Goal: Register for event/course

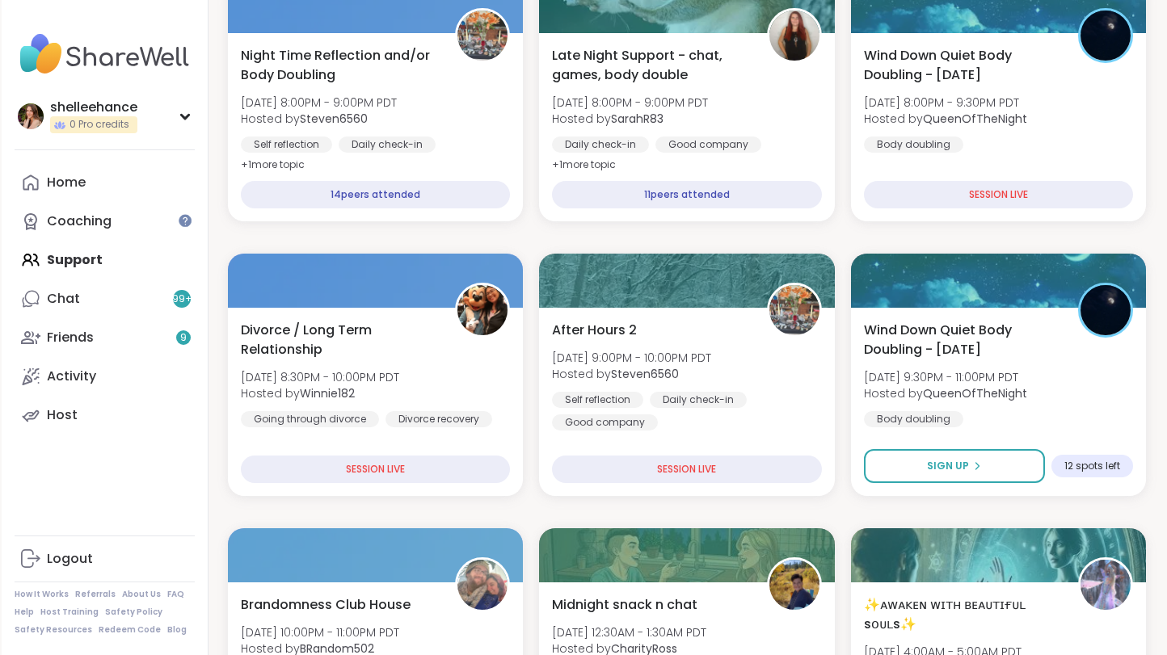
scroll to position [293, 0]
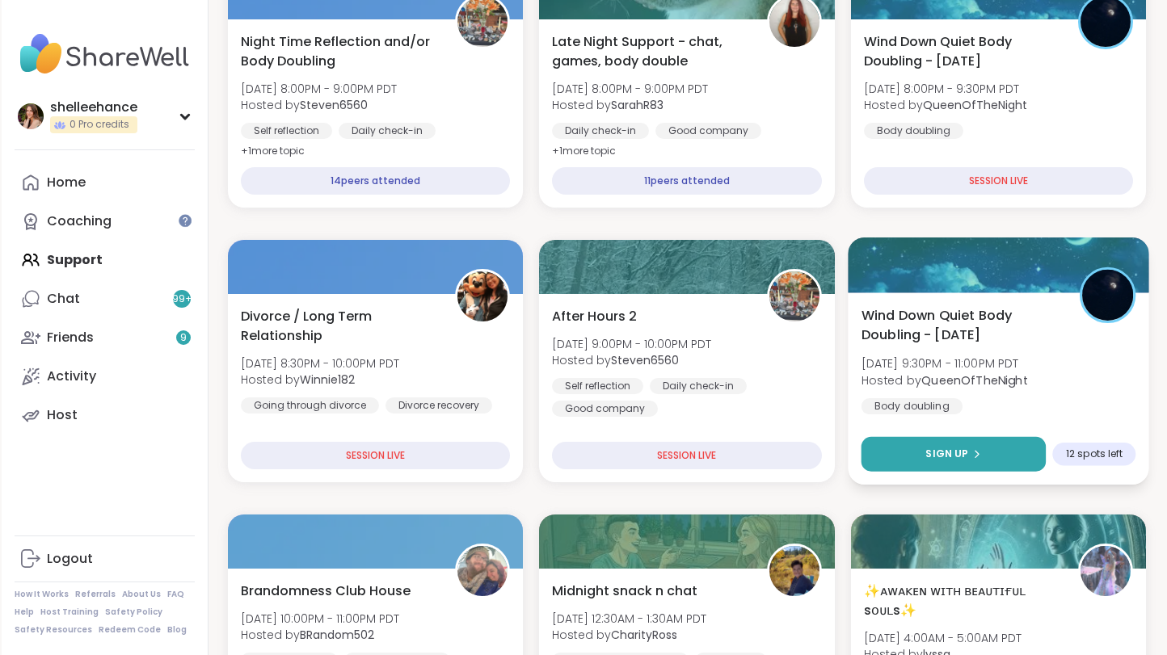
click at [900, 437] on button "Sign Up" at bounding box center [952, 454] width 185 height 35
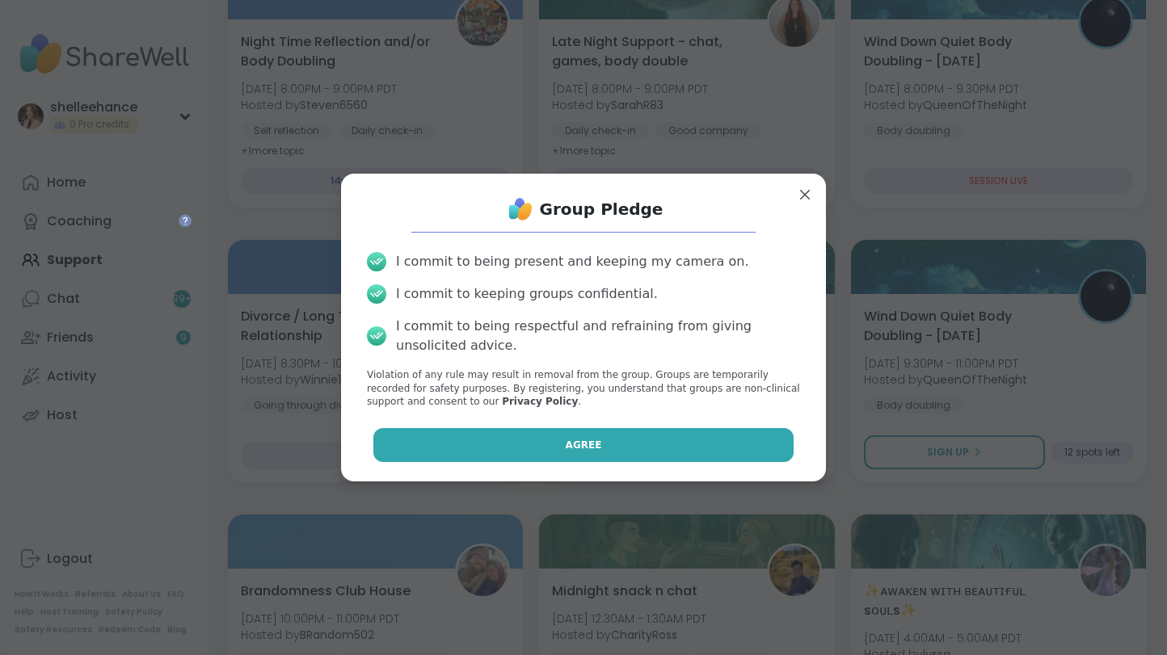
click at [532, 444] on button "Agree" at bounding box center [583, 445] width 421 height 34
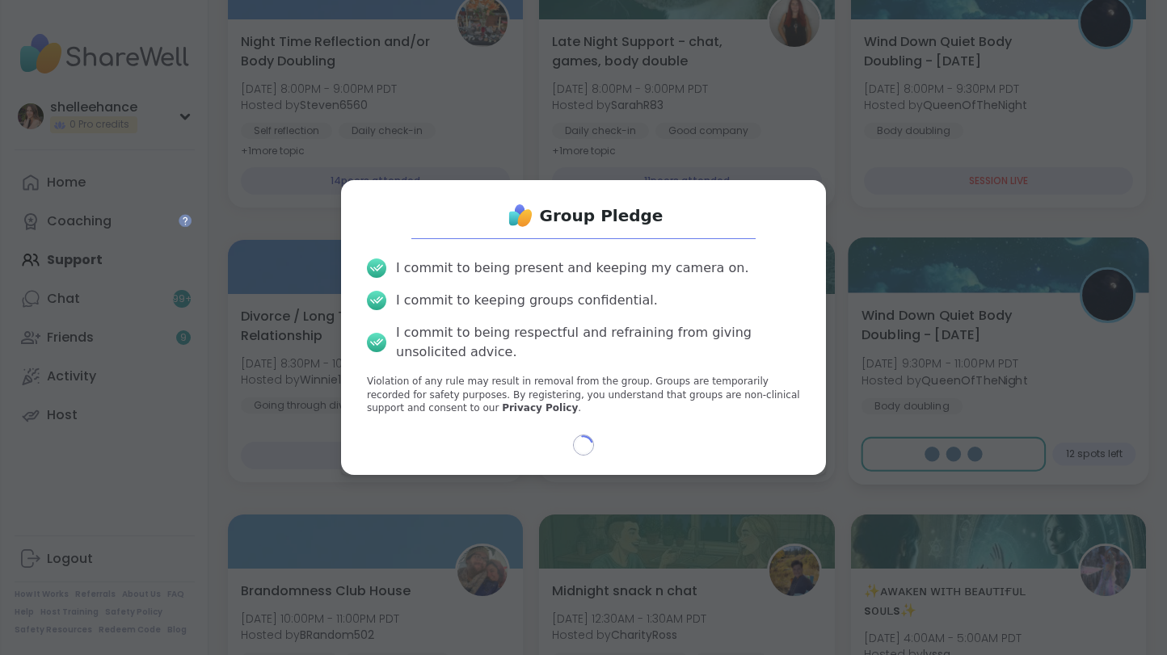
type textarea "*"
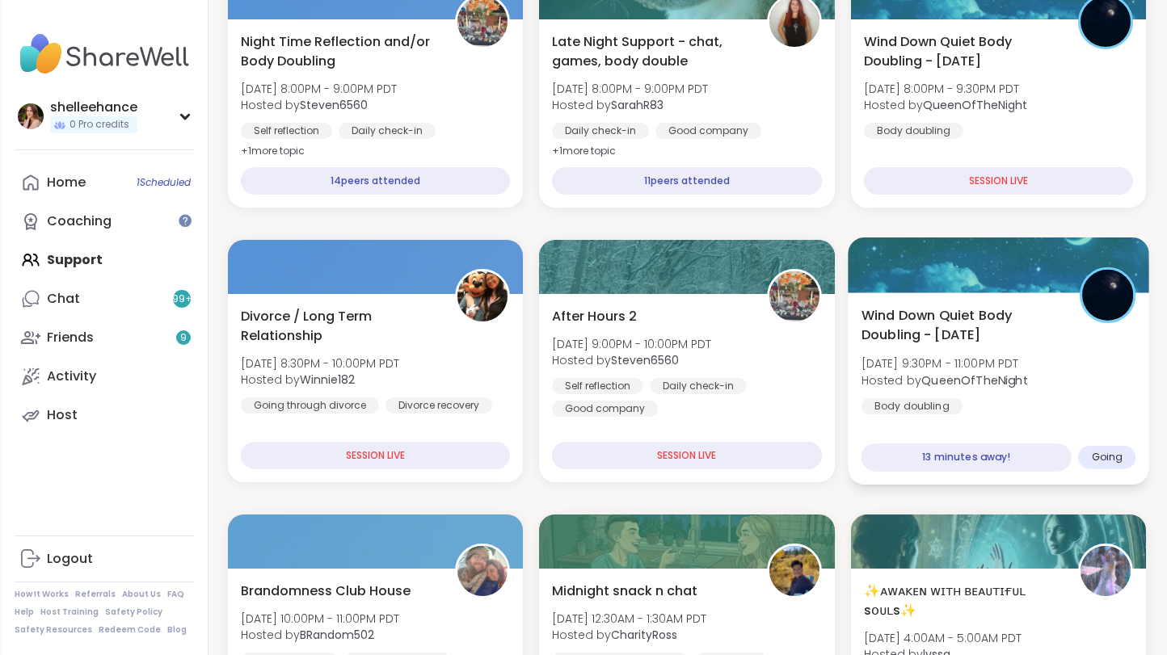
click at [1081, 393] on div "Wind Down Quiet Body Doubling - [DATE] [DATE] 9:30PM - 11:00PM PDT Hosted by Qu…" at bounding box center [997, 359] width 275 height 109
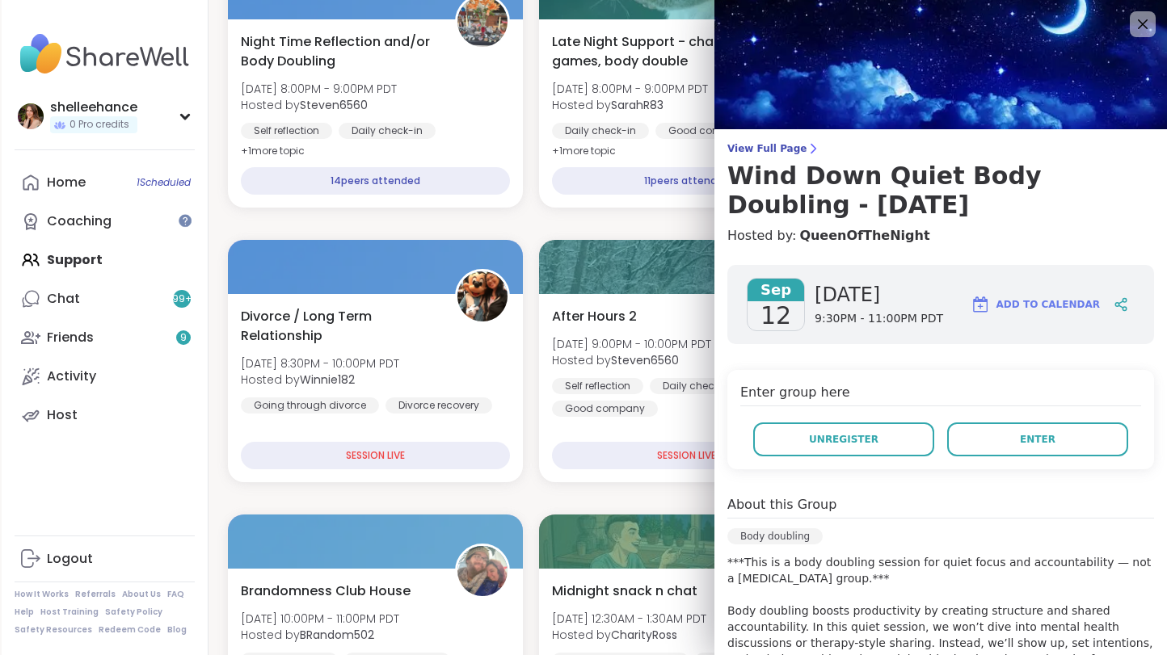
scroll to position [305, 0]
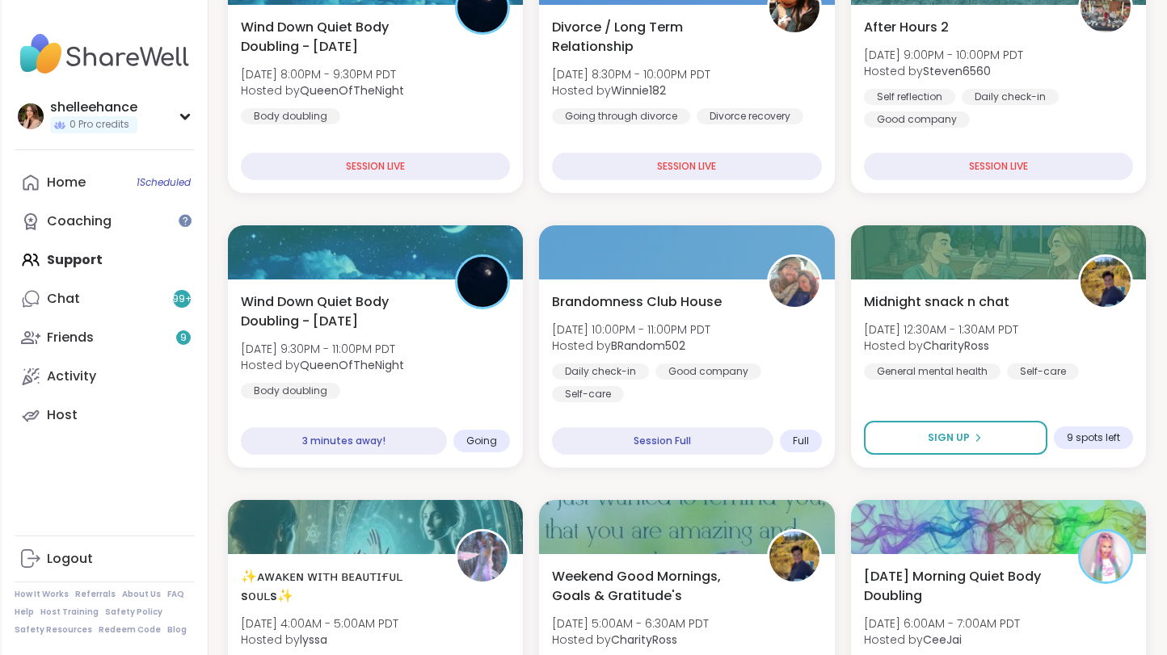
scroll to position [314, 0]
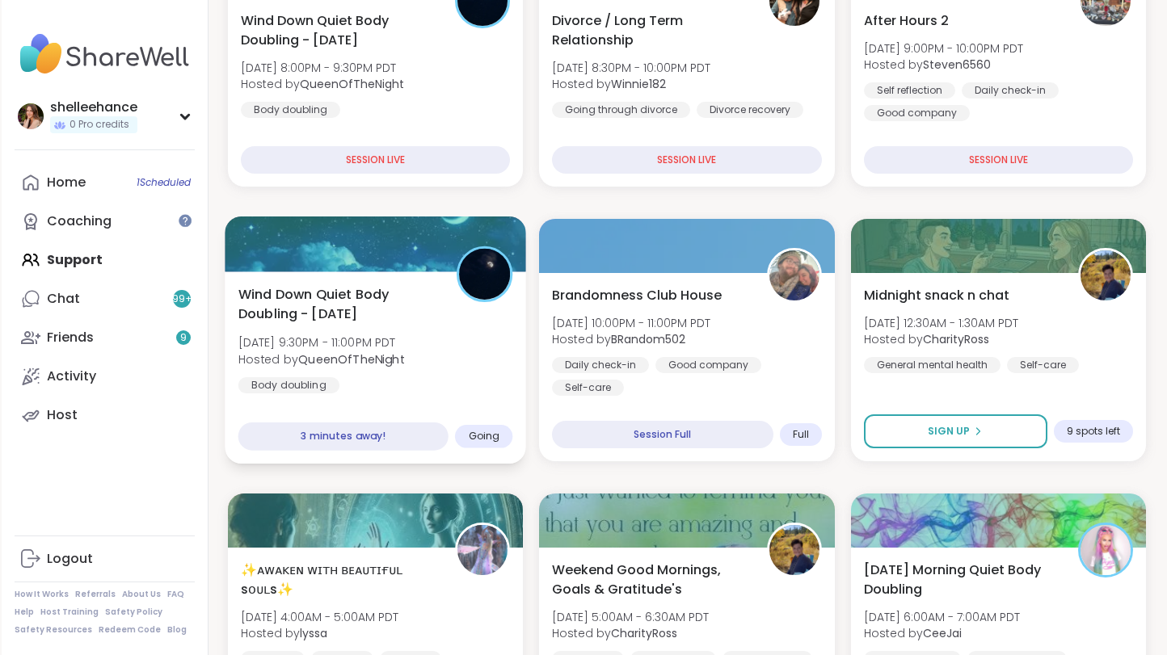
click at [471, 366] on div "Wind Down Quiet Body Doubling - [DATE] [DATE] 9:30PM - 11:00PM PDT Hosted by Qu…" at bounding box center [375, 338] width 275 height 109
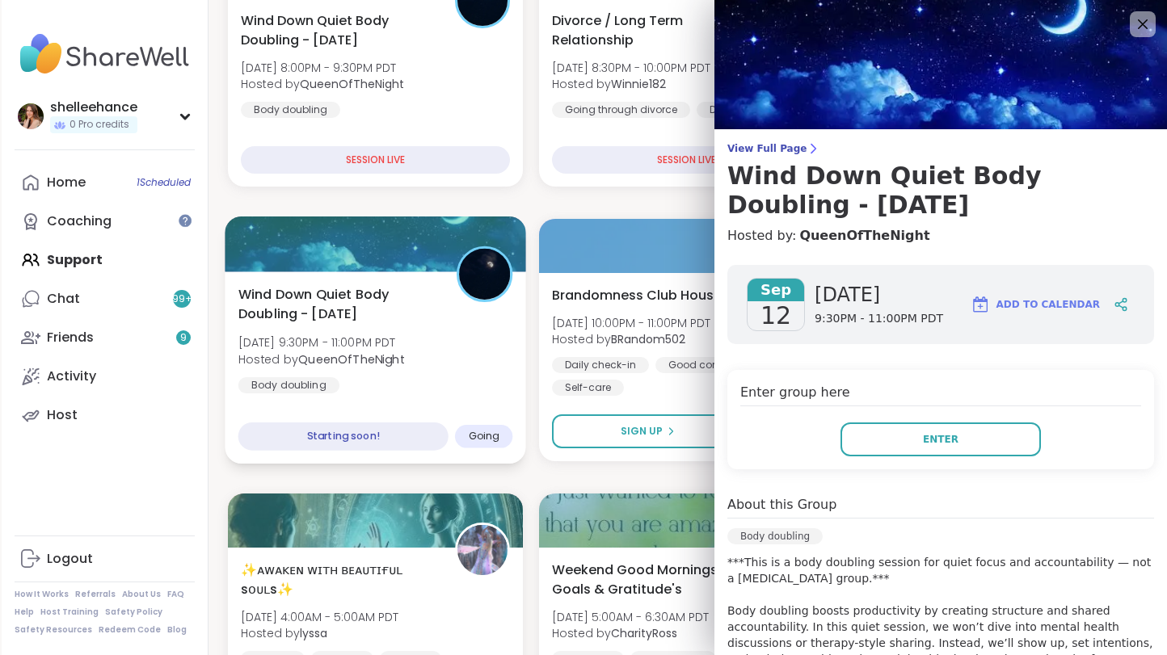
scroll to position [353, 0]
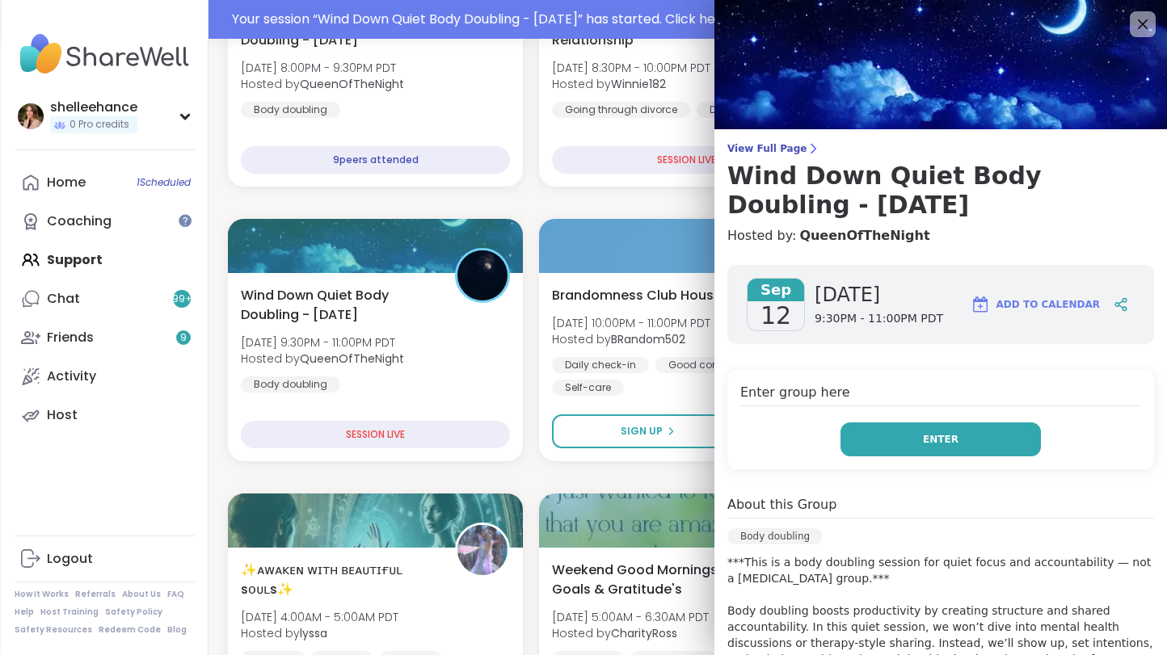
click at [868, 447] on button "Enter" at bounding box center [940, 440] width 200 height 34
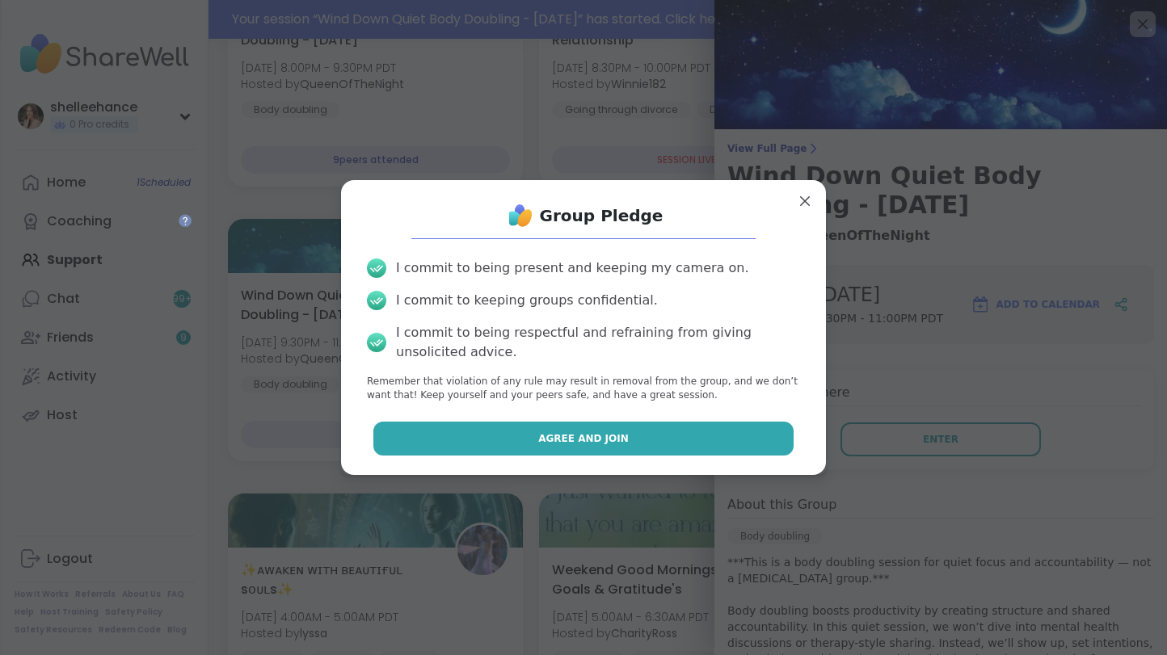
click at [520, 442] on button "Agree and Join" at bounding box center [583, 439] width 421 height 34
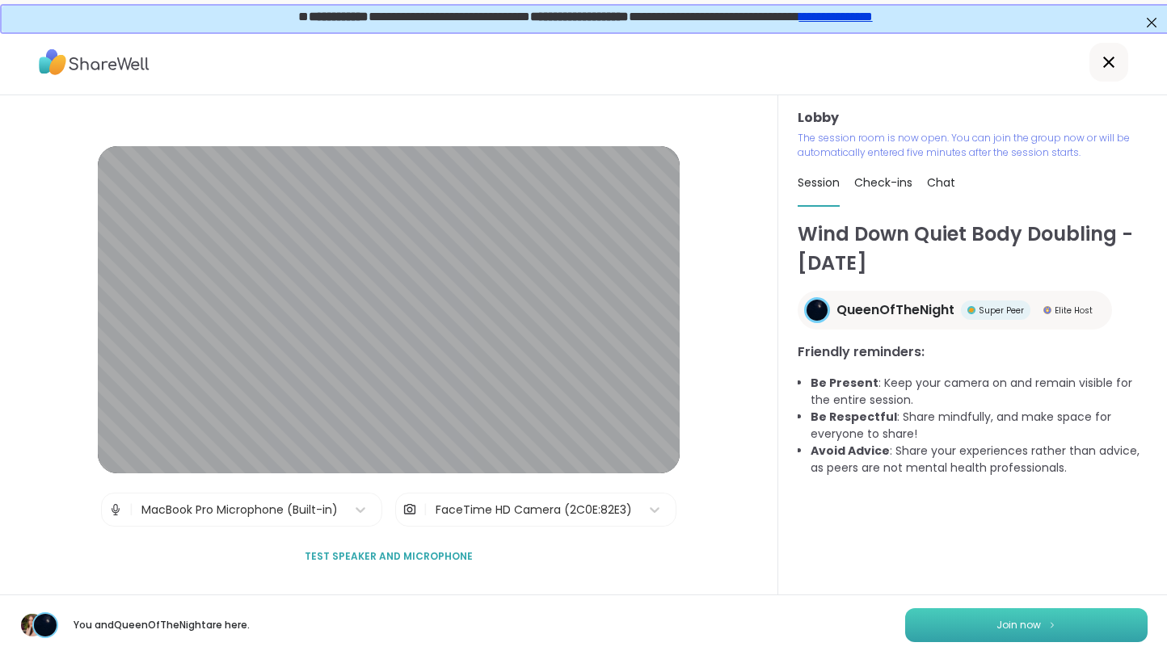
click at [951, 637] on button "Join now" at bounding box center [1026, 625] width 242 height 34
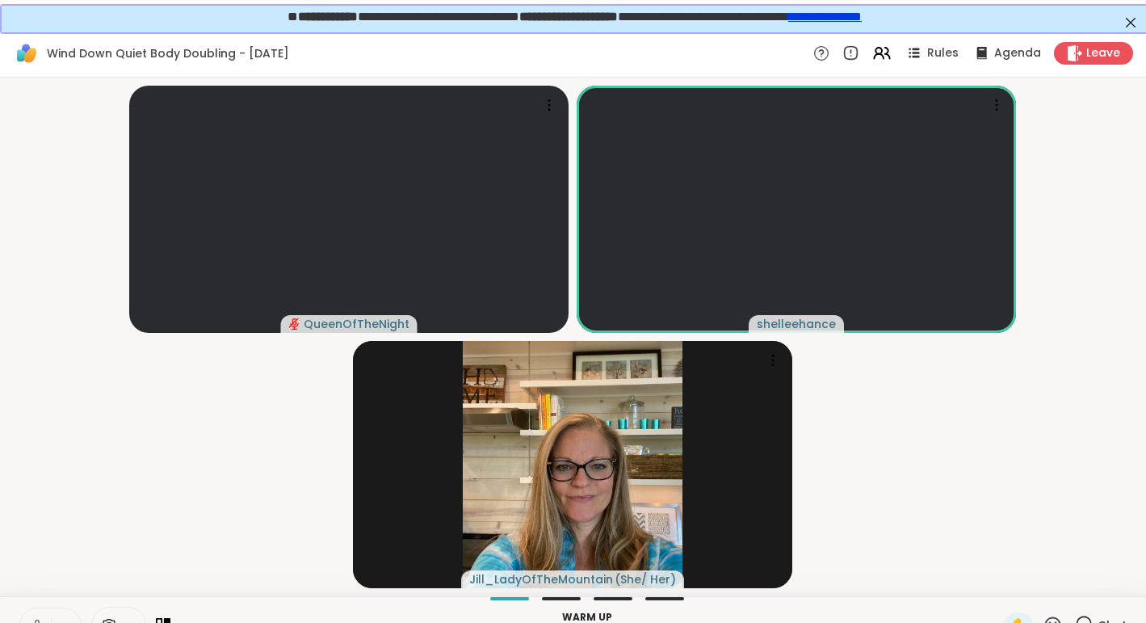
click at [924, 431] on video-player-container "QueenOfTheNight shelleehance Jill_LadyOfTheMountain ( She/ Her )" at bounding box center [573, 337] width 1127 height 506
click at [34, 616] on button at bounding box center [35, 625] width 31 height 34
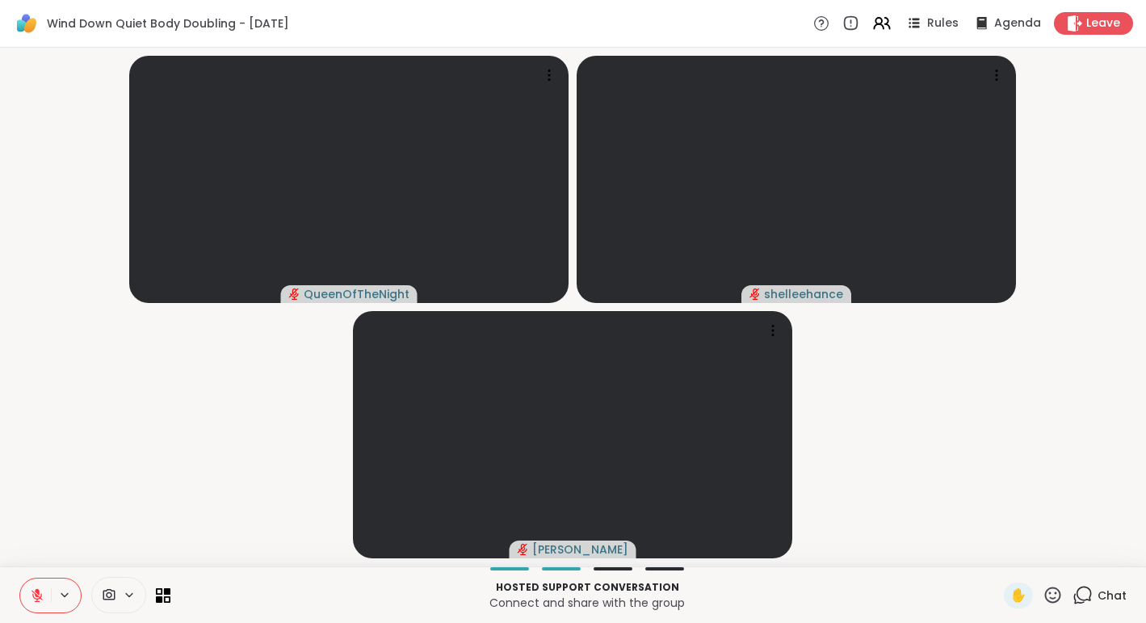
click at [1123, 592] on span "Chat" at bounding box center [1112, 595] width 29 height 16
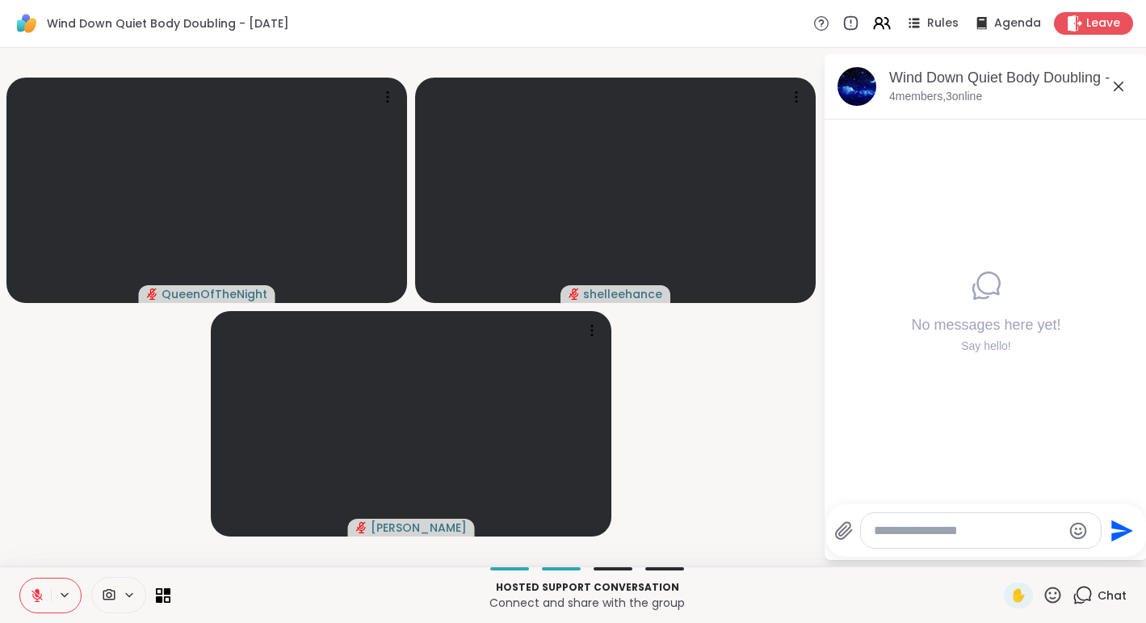
click at [730, 61] on video-player-container "QueenOfTheNight shelleehance [PERSON_NAME]" at bounding box center [412, 307] width 804 height 506
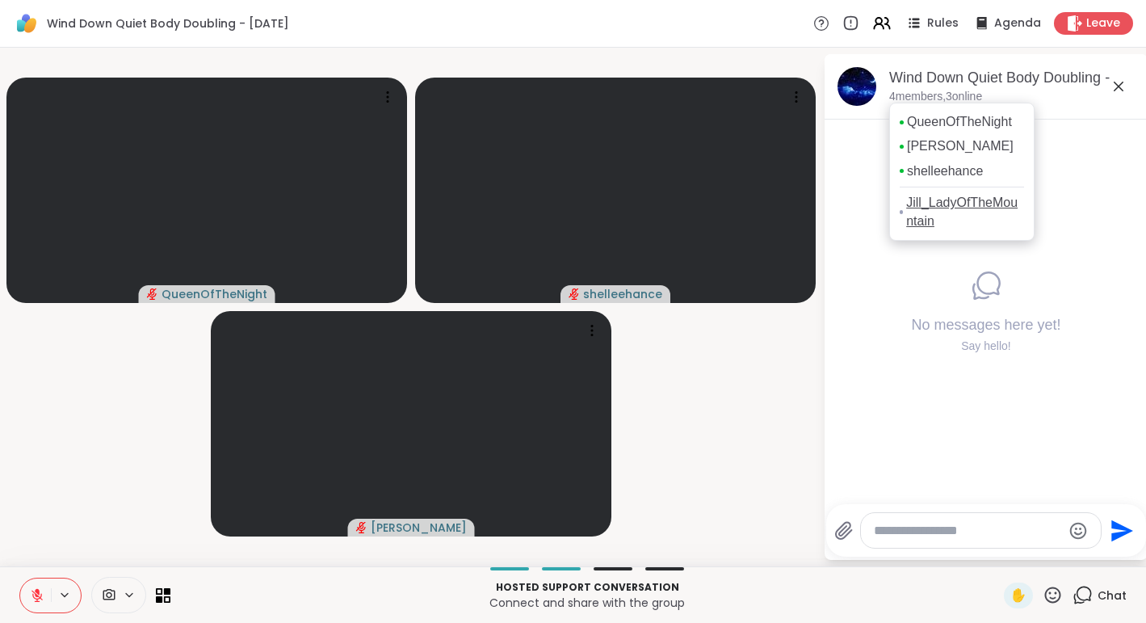
click at [933, 229] on link "Jill_LadyOfTheMountain" at bounding box center [965, 212] width 118 height 36
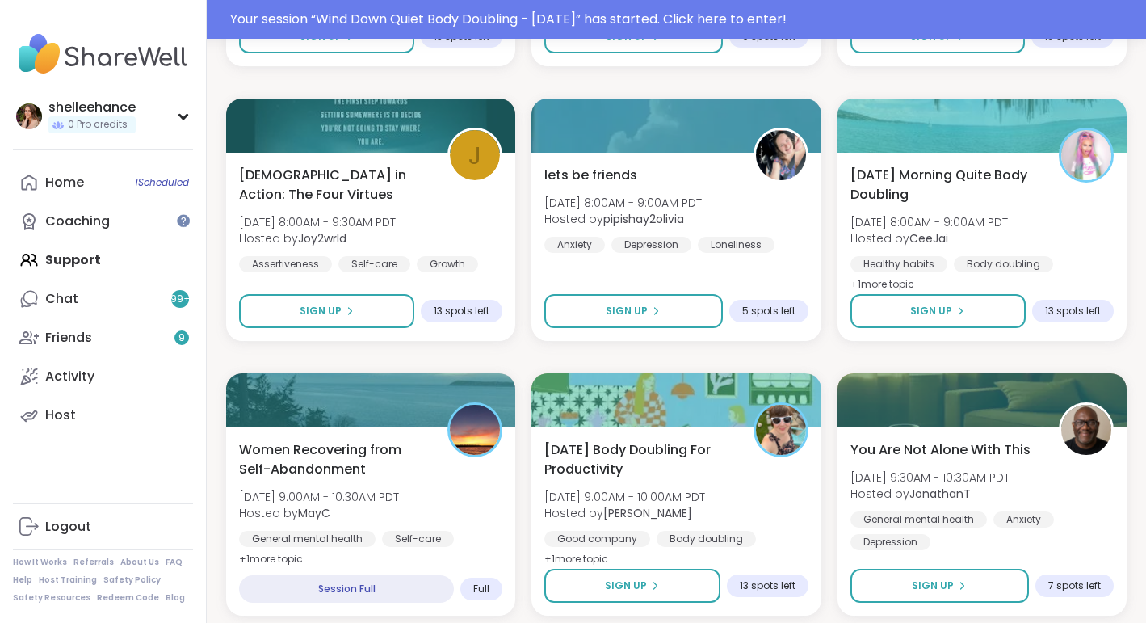
scroll to position [1530, 0]
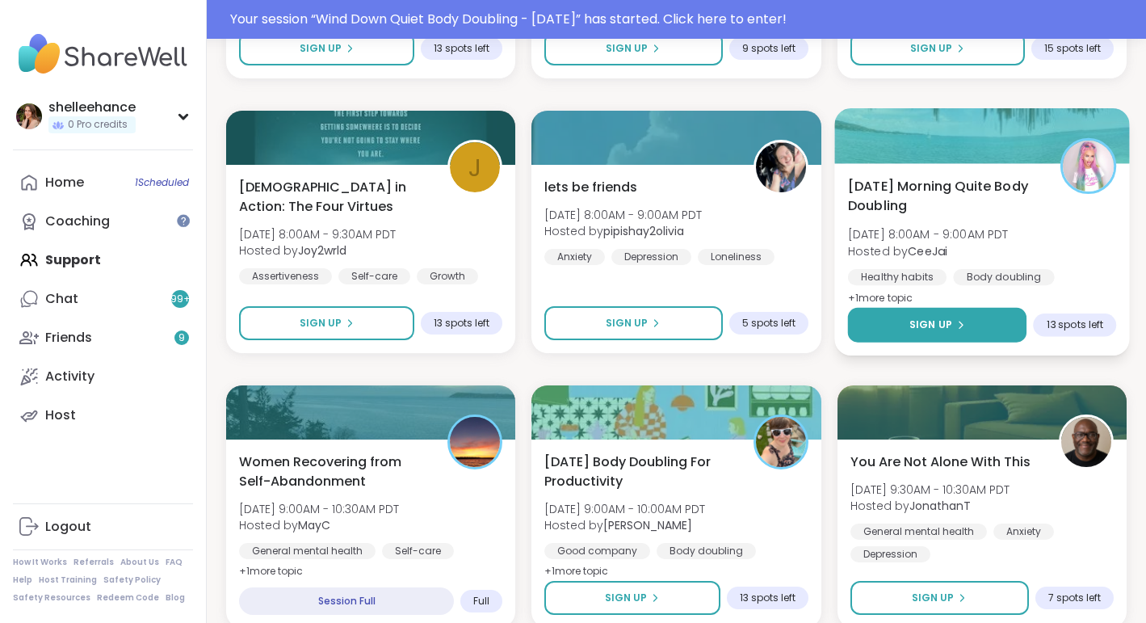
click at [871, 311] on button "Sign Up" at bounding box center [936, 325] width 179 height 35
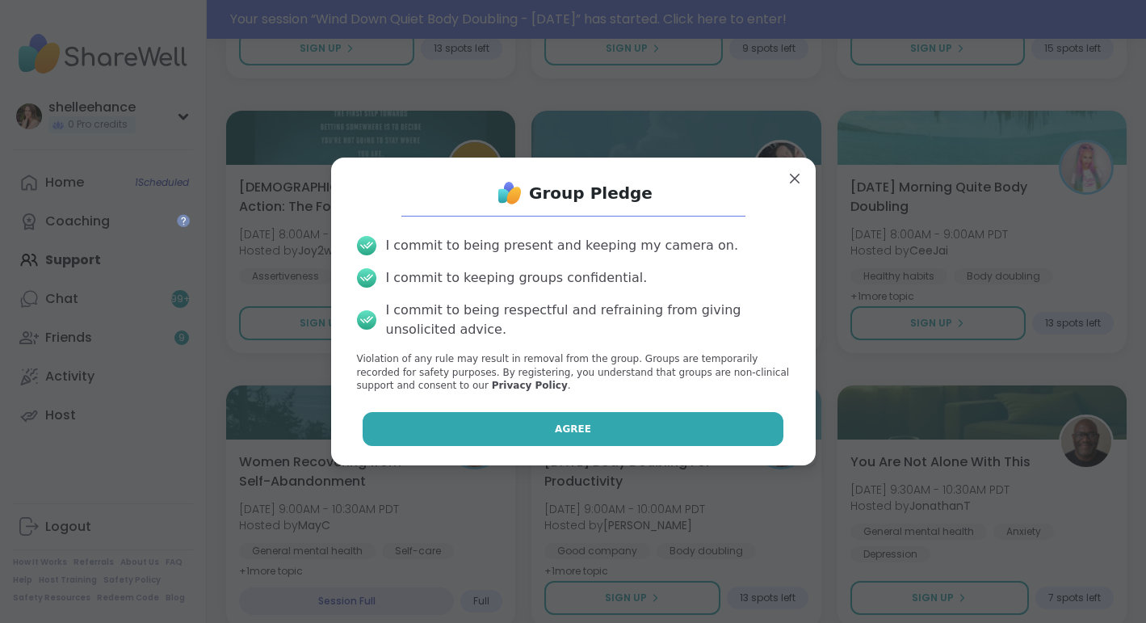
click at [540, 429] on button "Agree" at bounding box center [573, 429] width 421 height 34
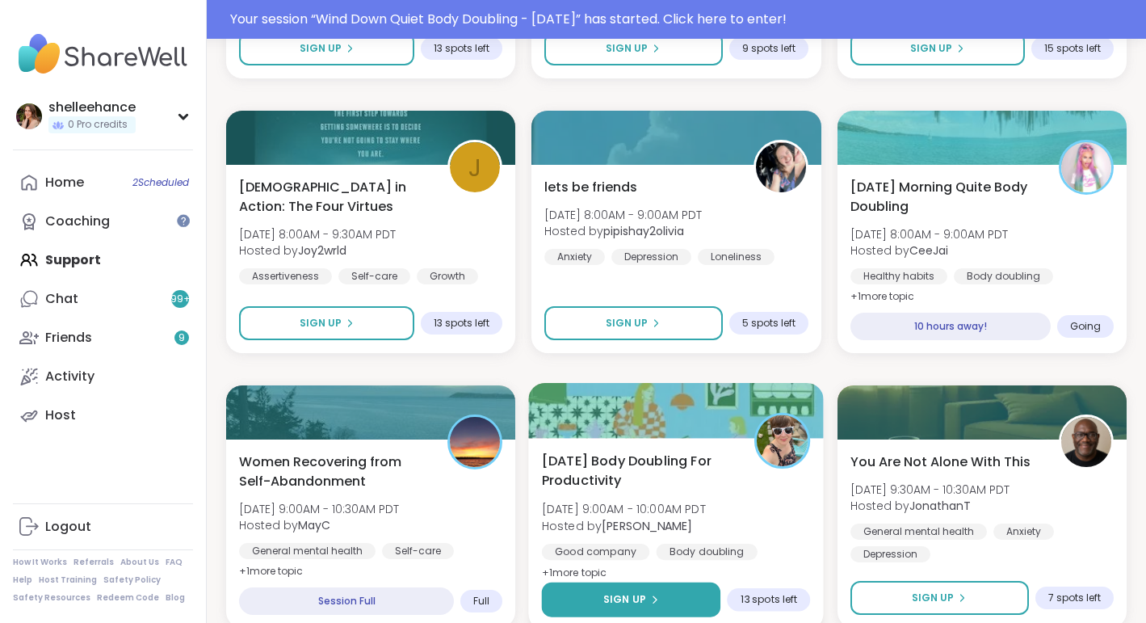
click at [568, 593] on button "Sign Up" at bounding box center [631, 599] width 179 height 35
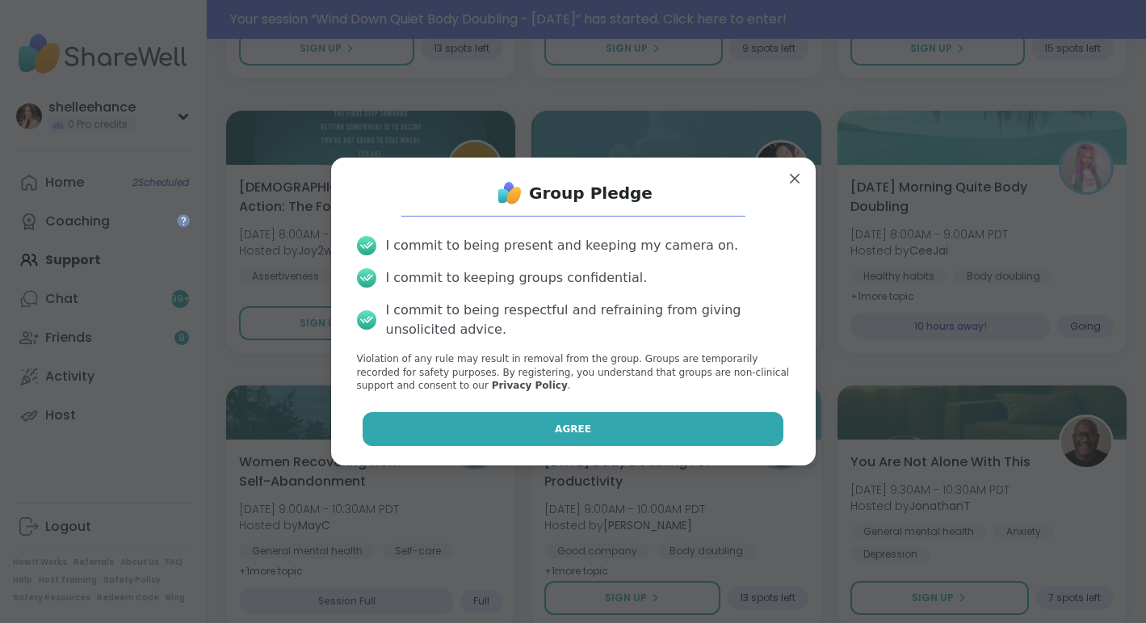
click at [507, 420] on button "Agree" at bounding box center [573, 429] width 421 height 34
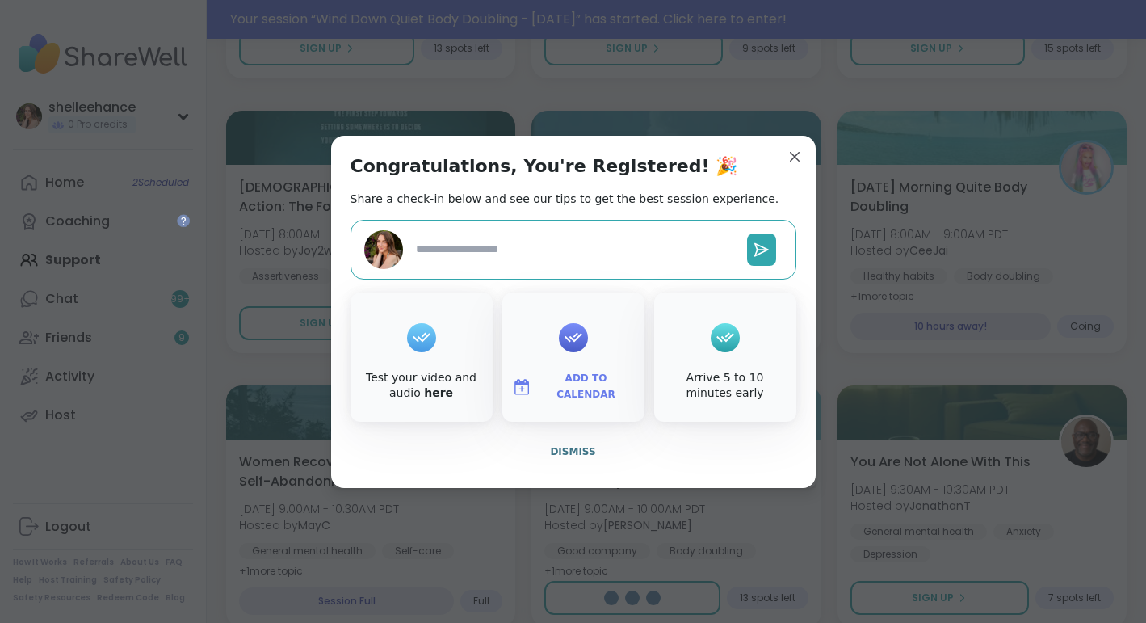
type textarea "*"
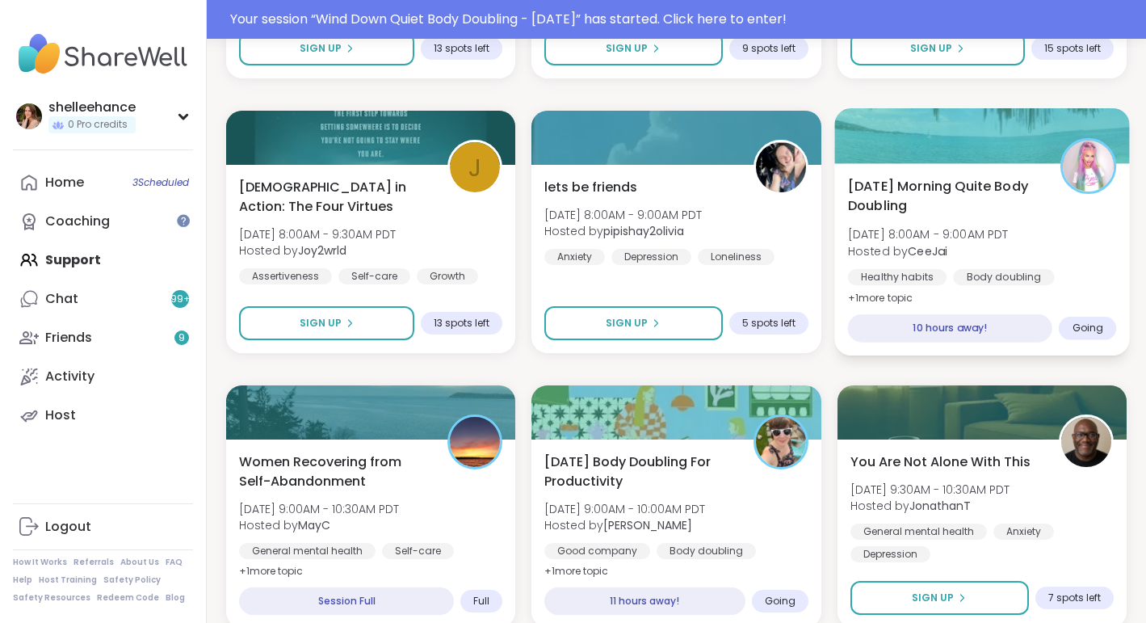
click at [965, 342] on div "10 hours away!" at bounding box center [949, 328] width 204 height 28
click at [909, 280] on div "Healthy habits" at bounding box center [896, 277] width 99 height 16
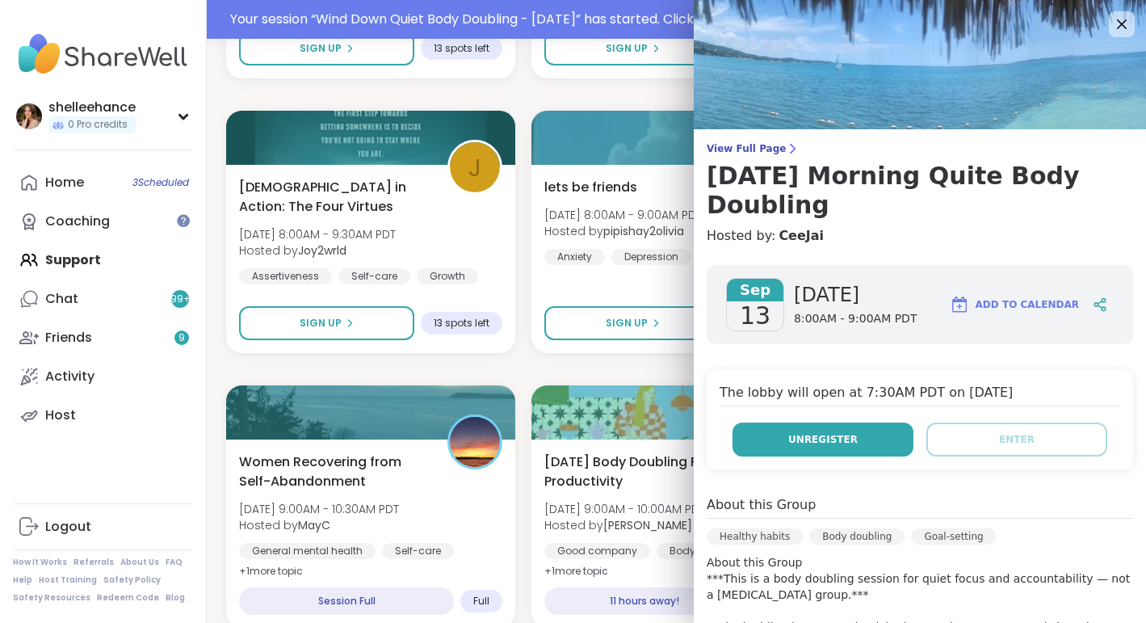
click at [824, 446] on span "Unregister" at bounding box center [822, 439] width 69 height 15
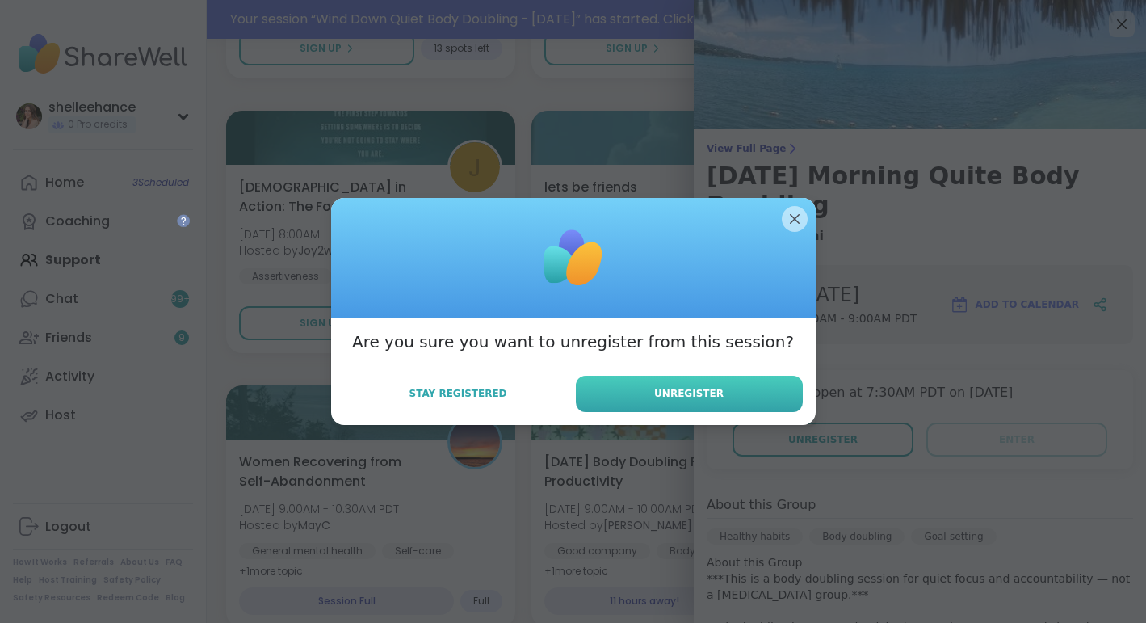
click at [693, 401] on button "Unregister" at bounding box center [689, 394] width 227 height 36
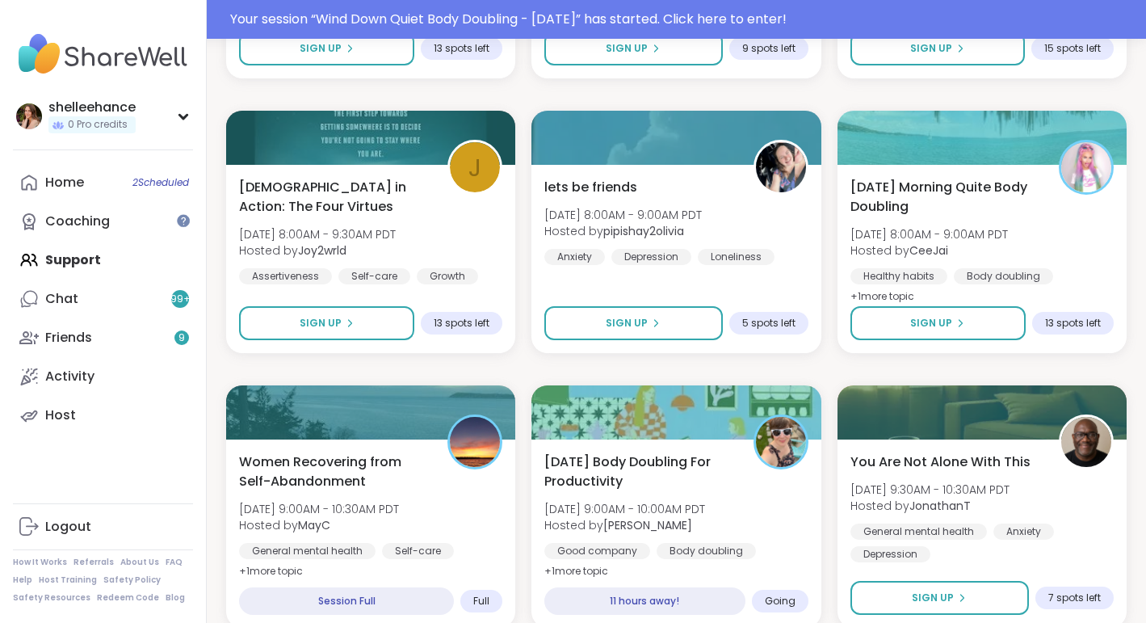
click at [667, 368] on div "Divorce / Long Term Relationship Fri, Sep 12 | 8:30PM - 10:00PM PDT Hosted by W…" at bounding box center [676, 369] width 901 height 3264
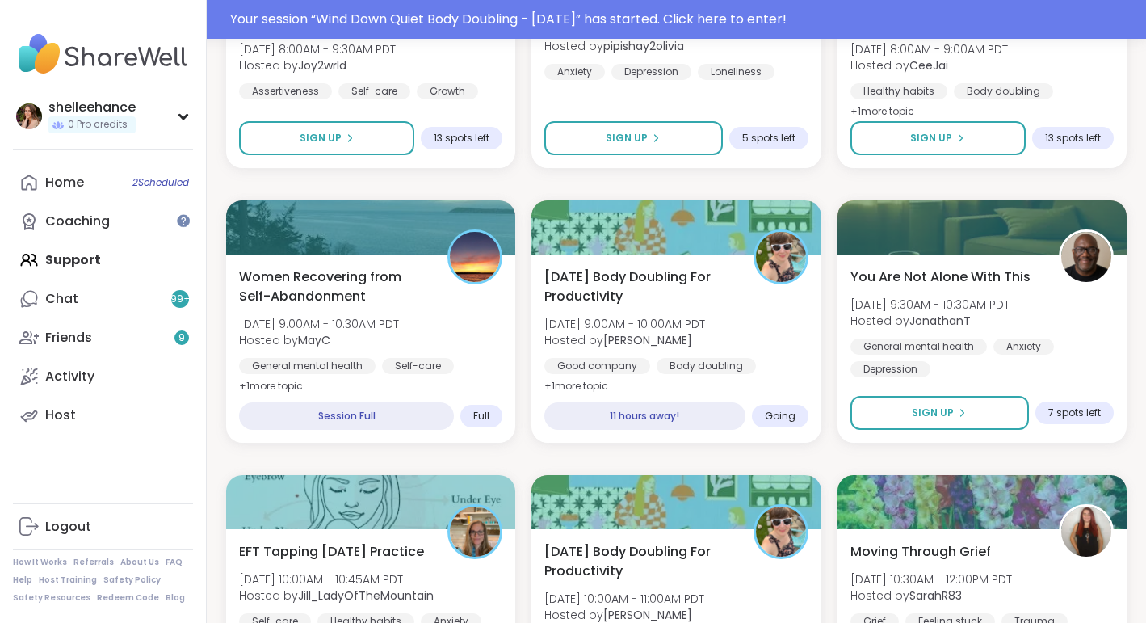
scroll to position [1704, 0]
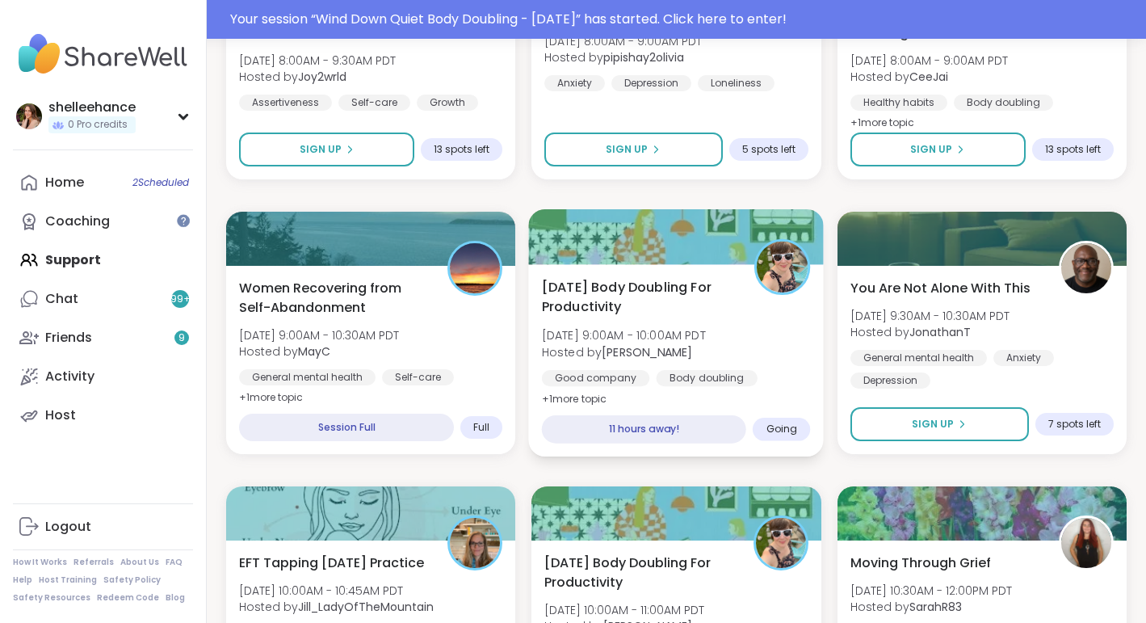
click at [784, 388] on div "Good company Body doubling Goal-setting" at bounding box center [676, 390] width 269 height 40
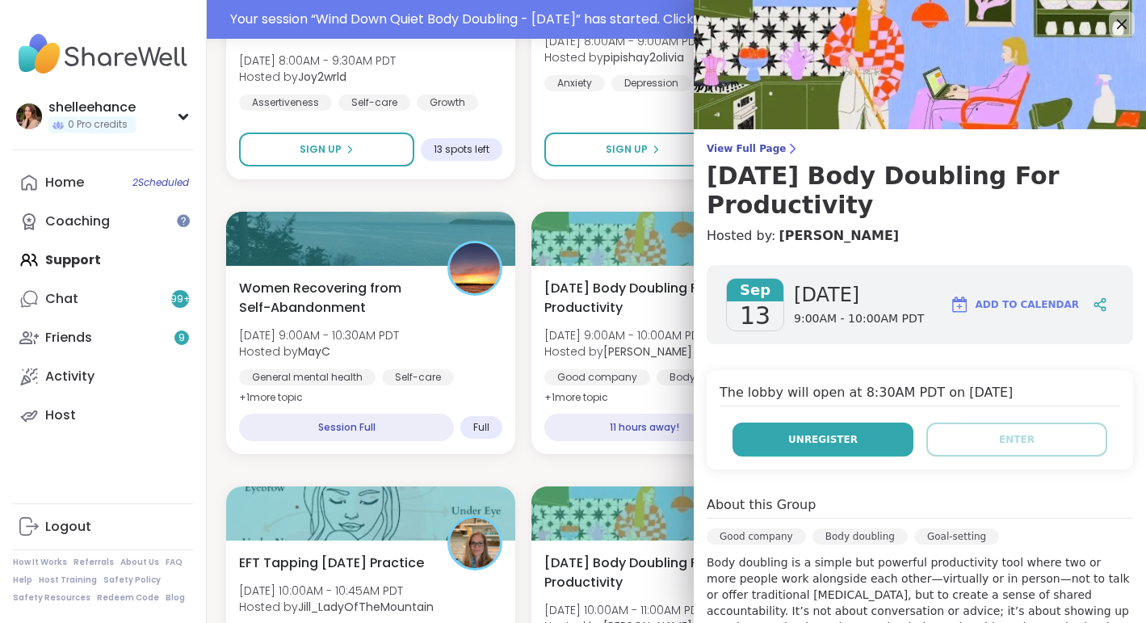
click at [827, 447] on button "Unregister" at bounding box center [823, 440] width 181 height 34
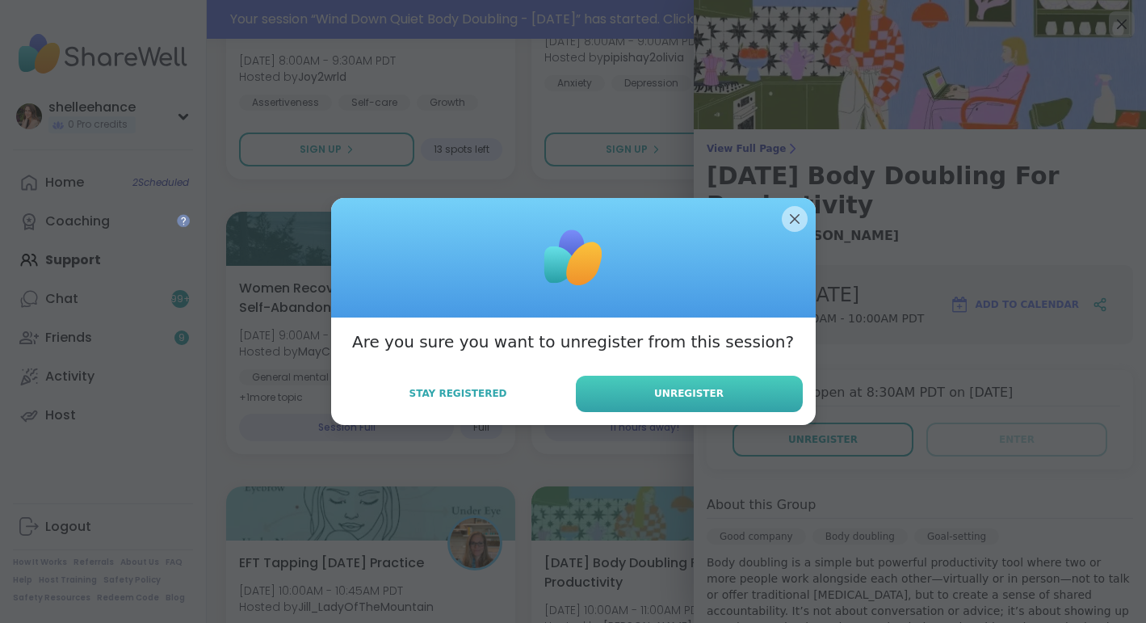
click at [687, 402] on button "Unregister" at bounding box center [689, 394] width 227 height 36
